Goal: Entertainment & Leisure: Consume media (video, audio)

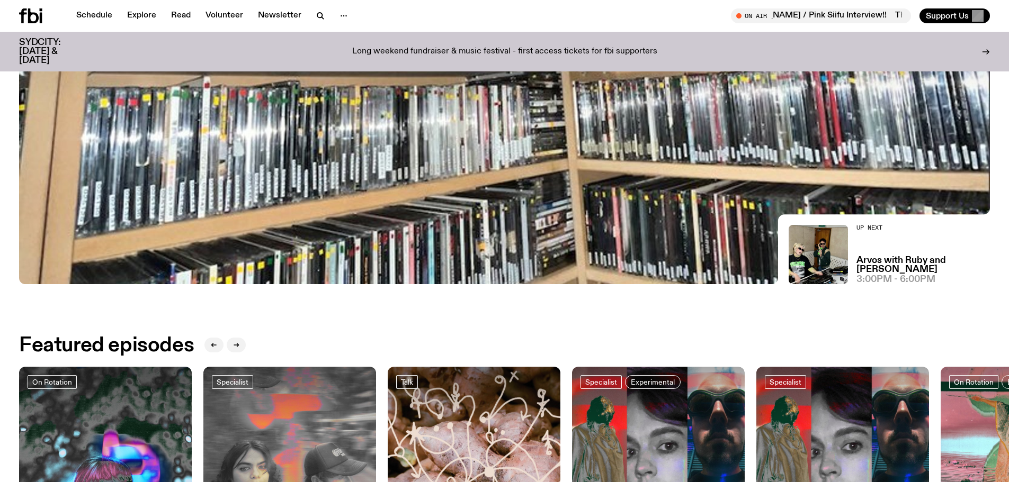
scroll to position [331, 0]
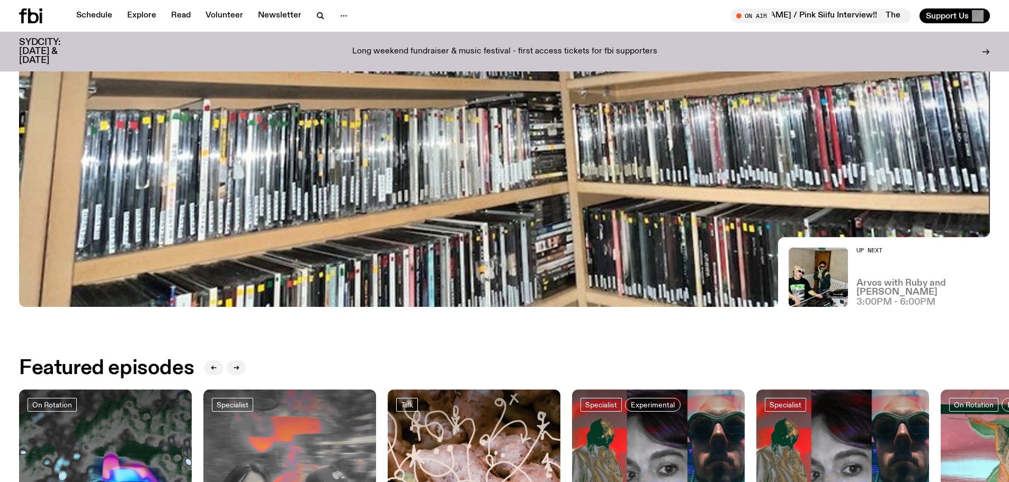
click at [873, 291] on h3 "Arvos with Ruby and [PERSON_NAME]" at bounding box center [922, 288] width 133 height 18
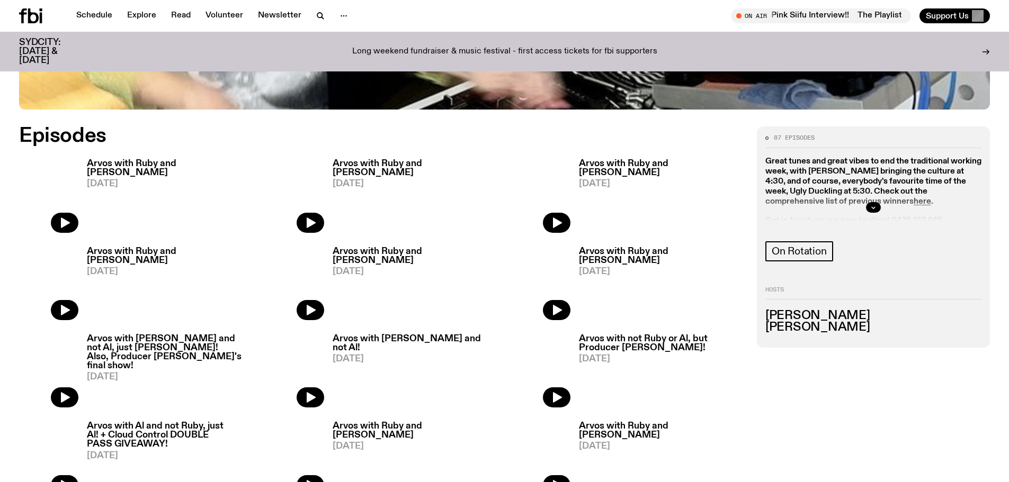
scroll to position [587, 0]
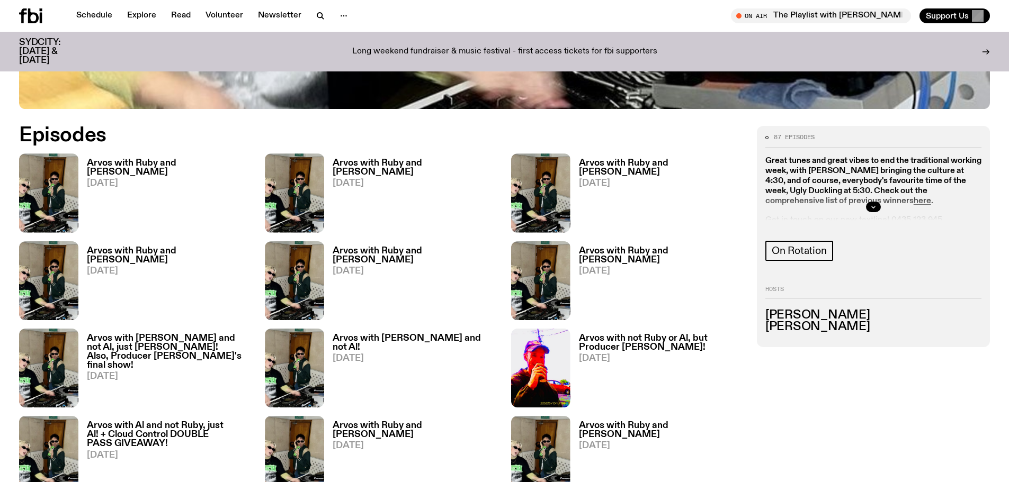
click at [159, 159] on h3 "Arvos with Ruby and [PERSON_NAME]" at bounding box center [169, 168] width 165 height 18
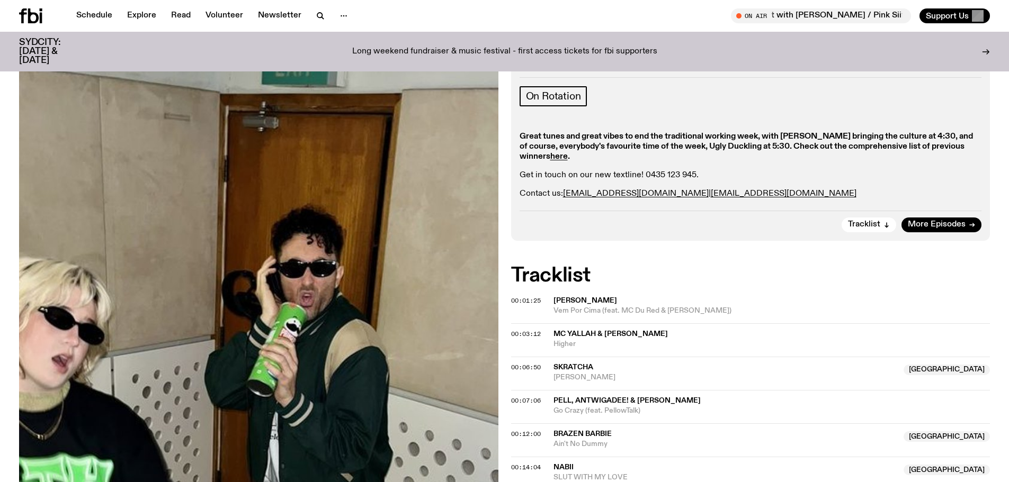
scroll to position [124, 0]
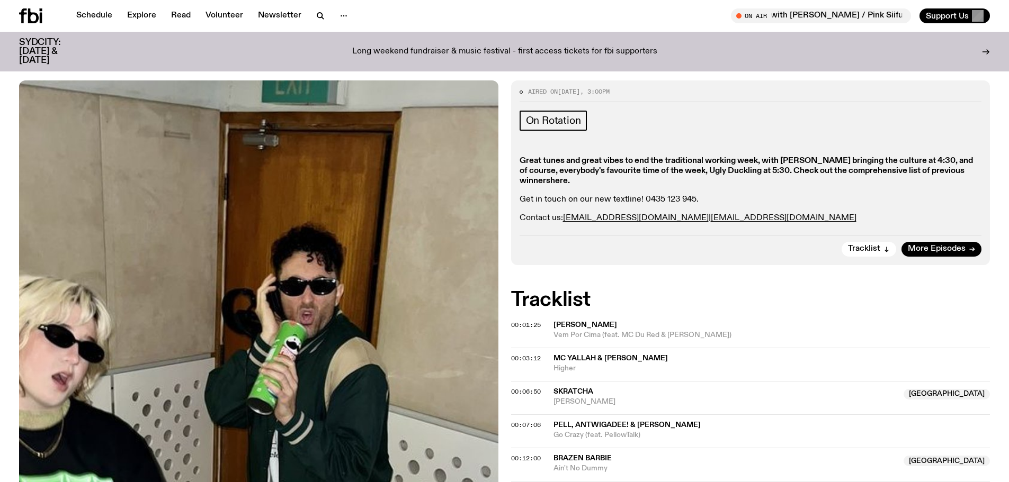
click at [558, 180] on strong "here" at bounding box center [558, 181] width 17 height 8
